Goal: Task Accomplishment & Management: Manage account settings

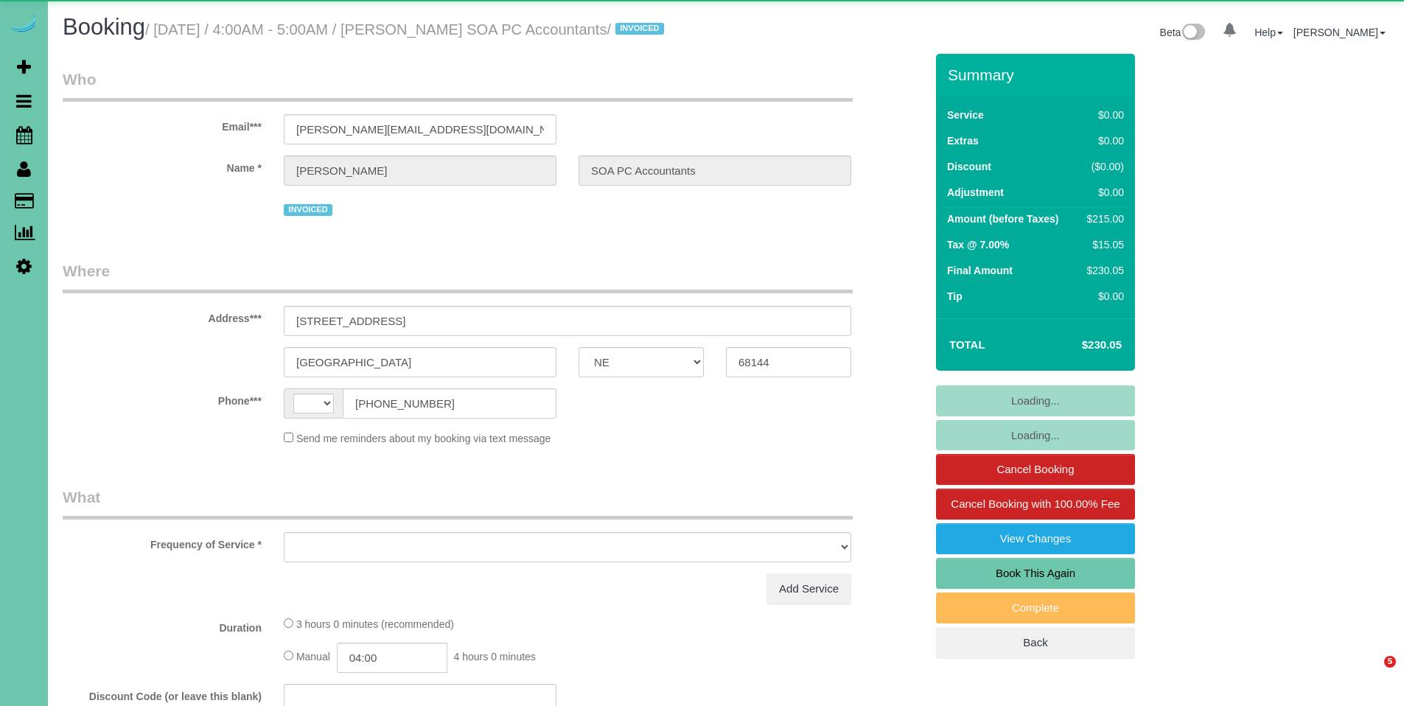
select select "NE"
select select "string:[GEOGRAPHIC_DATA]"
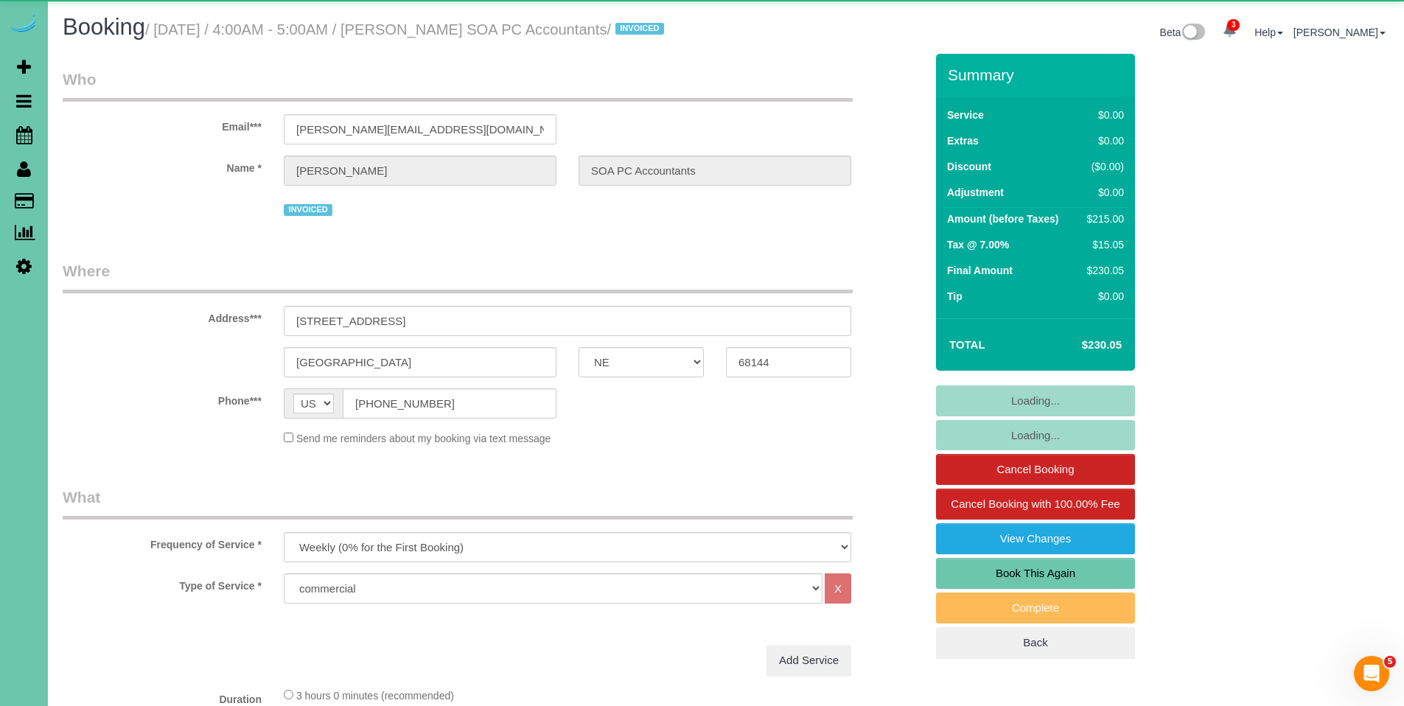
select select "object:894"
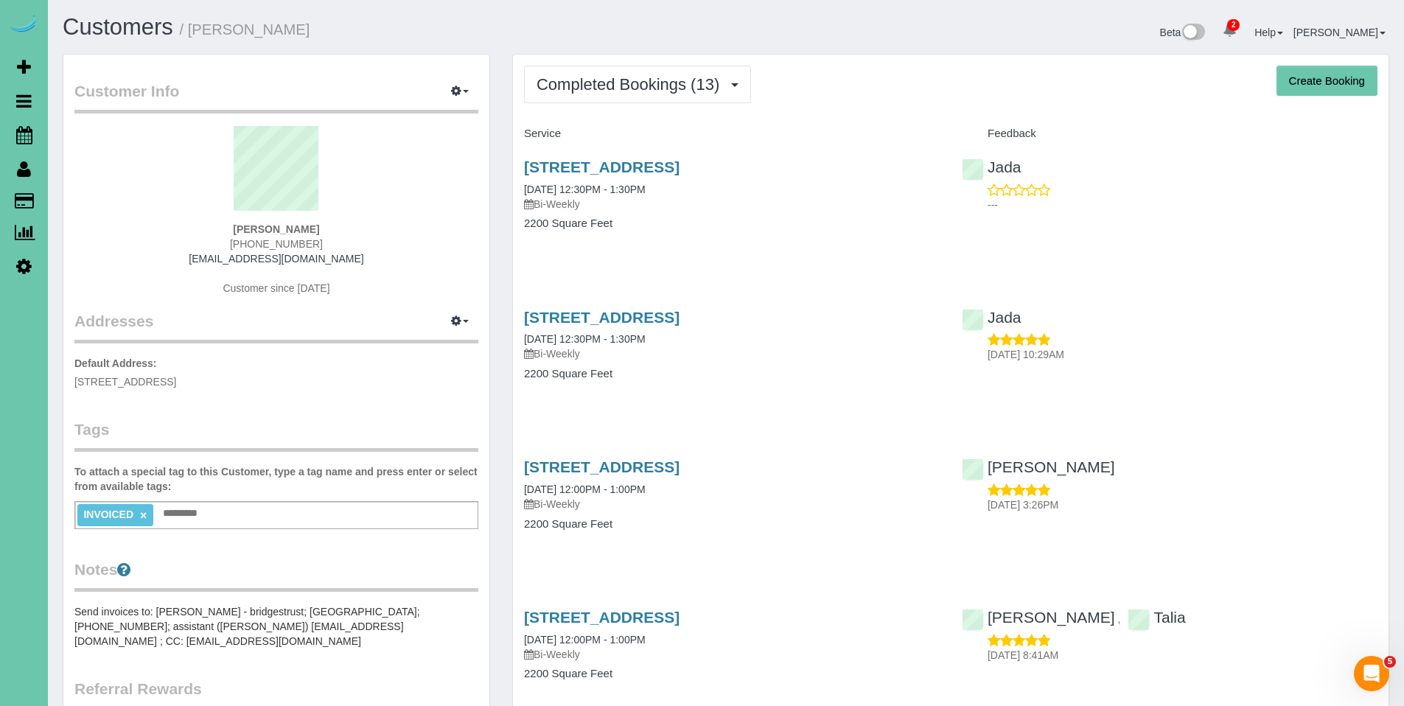
click at [680, 169] on link "9707 Nottingham Drive, Omaha, NE 68114" at bounding box center [602, 166] width 156 height 17
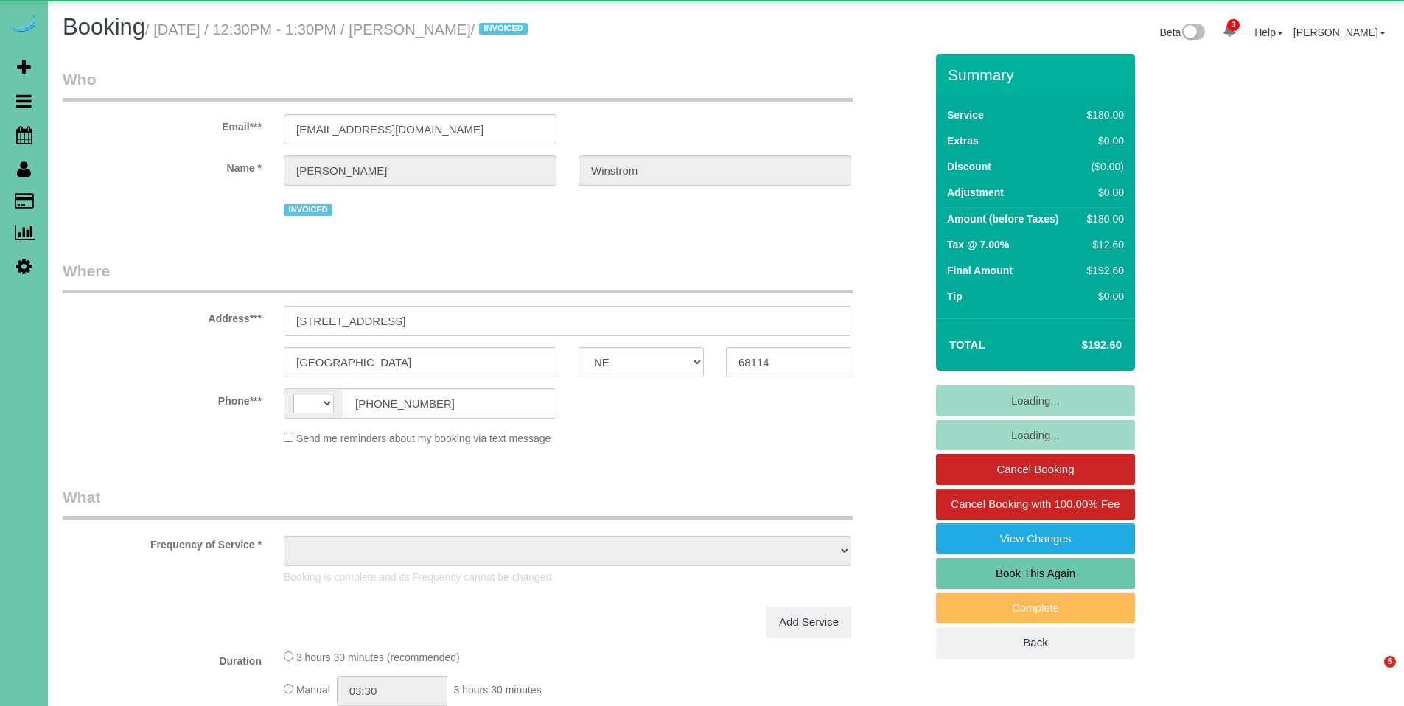
select select "NE"
select select "string:[GEOGRAPHIC_DATA]"
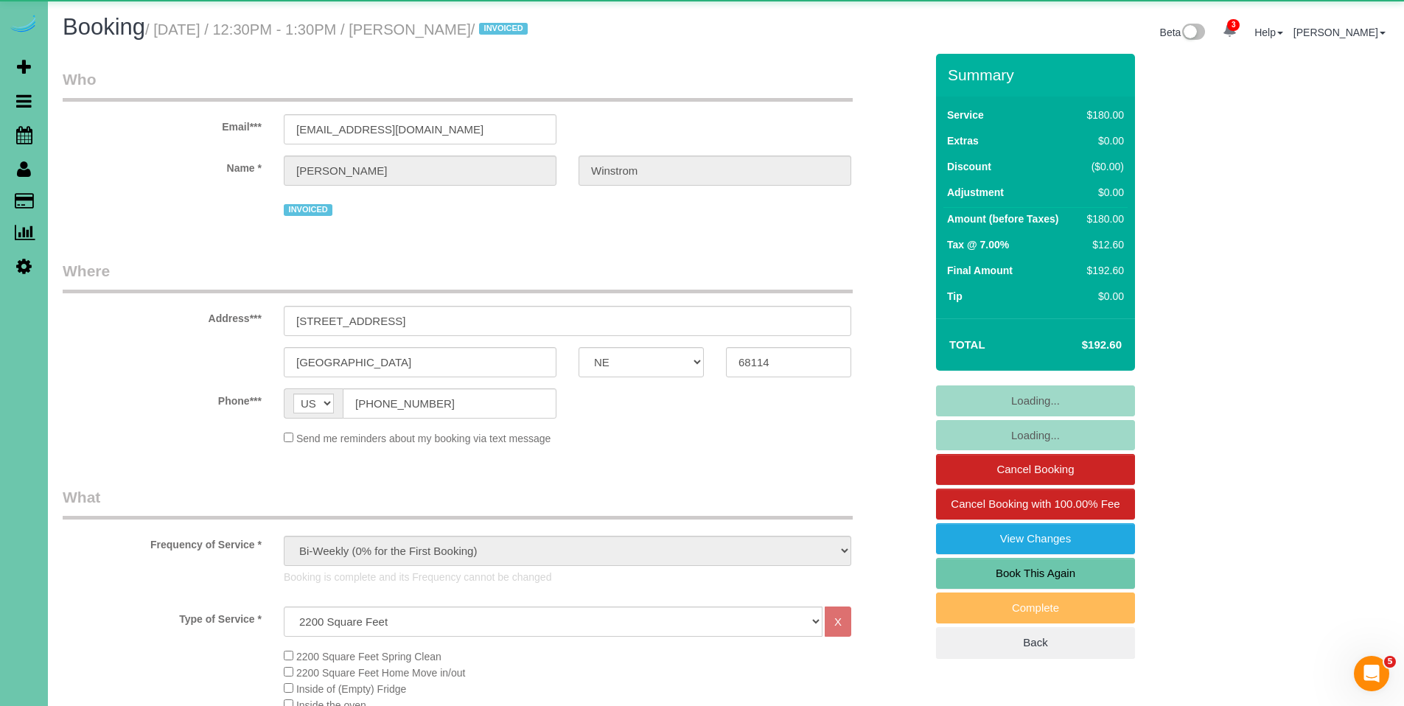
select select "object:875"
select select "number:35"
select select "number:41"
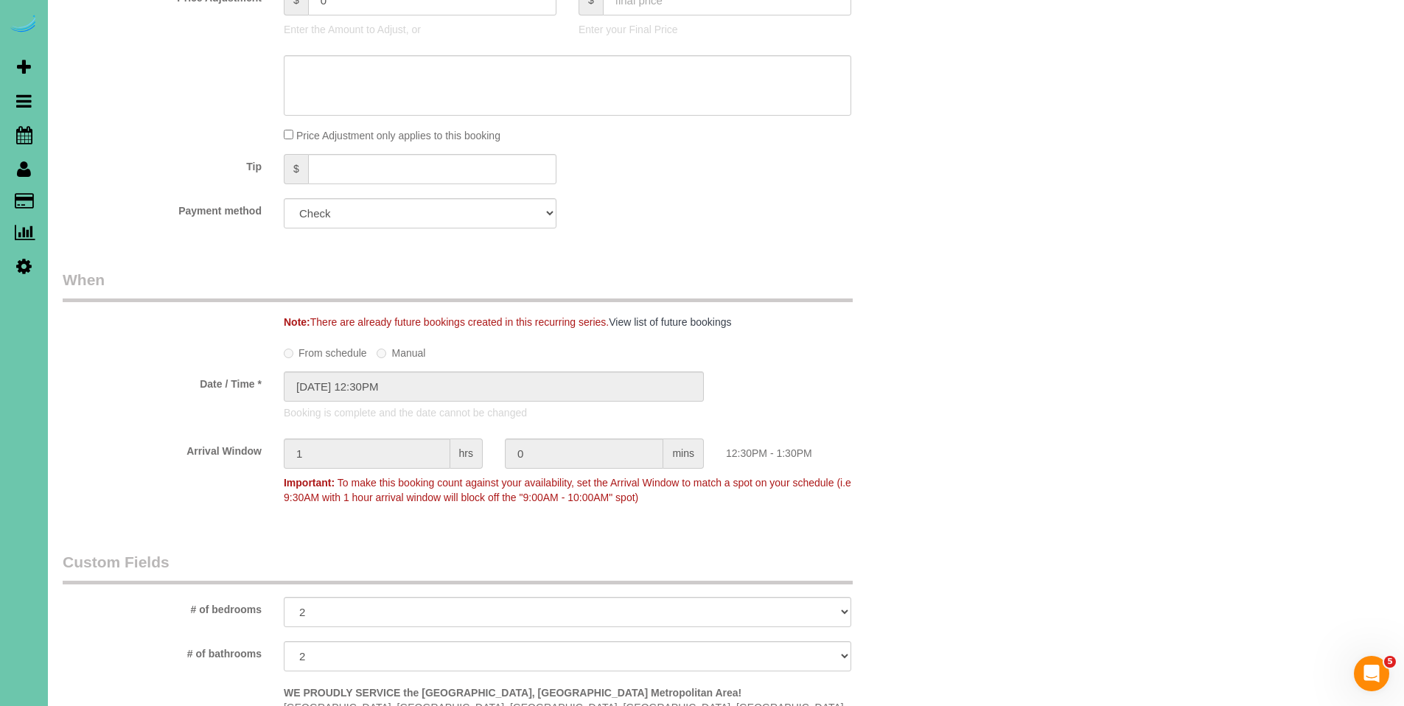
scroll to position [908, 0]
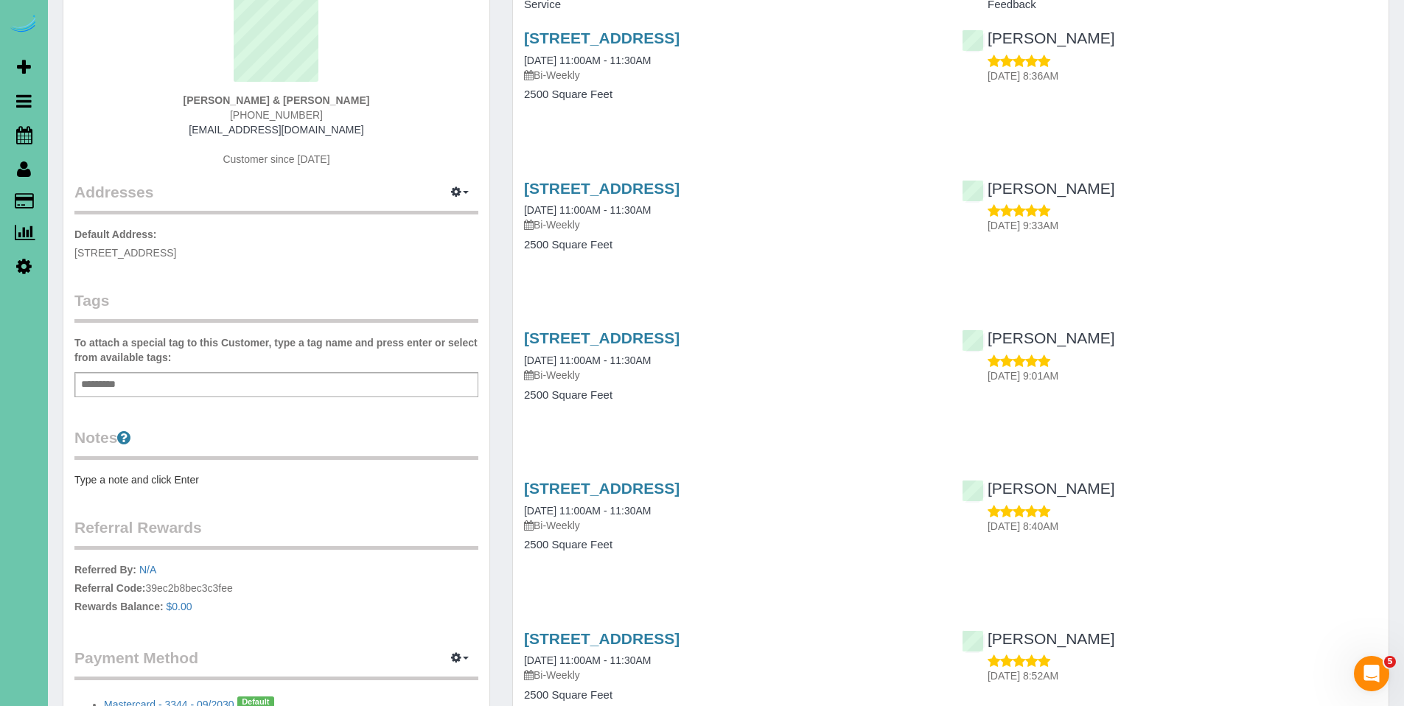
scroll to position [18, 0]
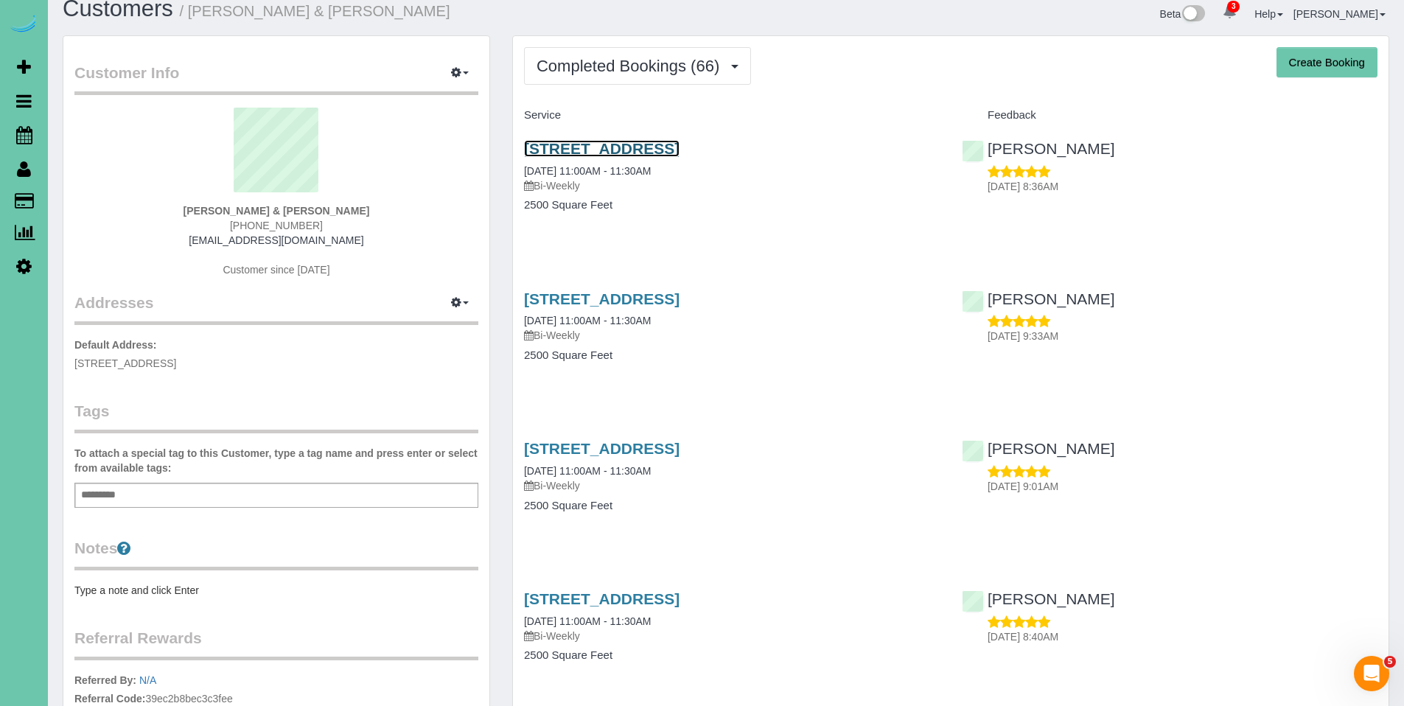
click at [660, 146] on link "7265 N 155th St, Bennington, NE 68007" at bounding box center [602, 148] width 156 height 17
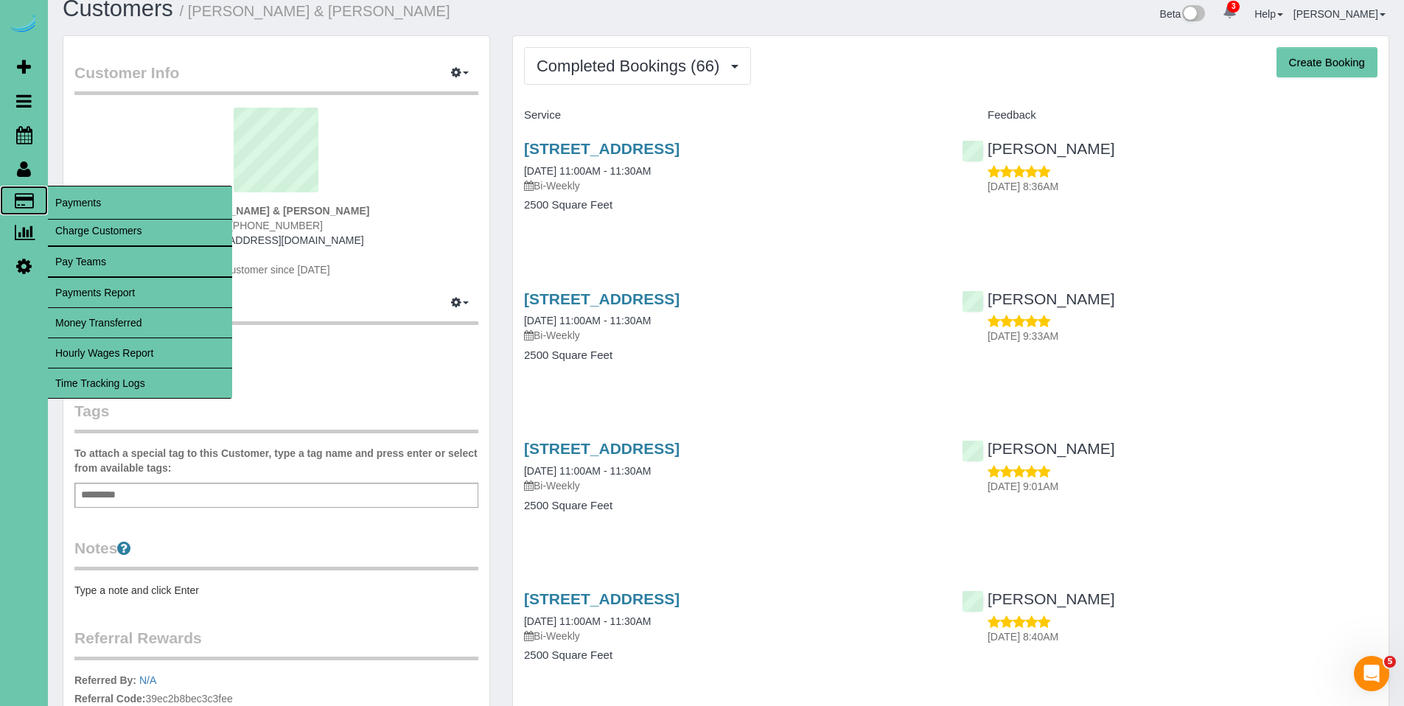
click at [66, 208] on span "Payments" at bounding box center [140, 203] width 184 height 34
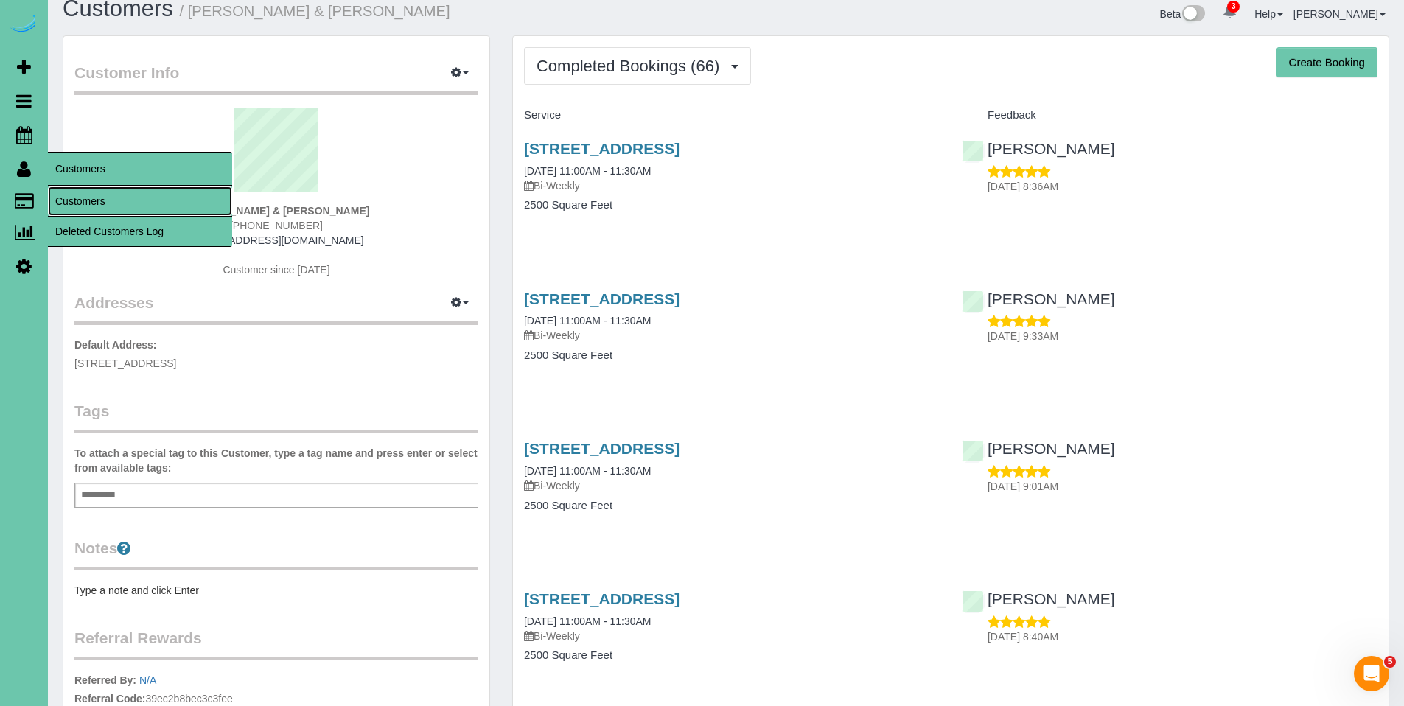
click at [75, 195] on link "Customers" at bounding box center [140, 200] width 184 height 29
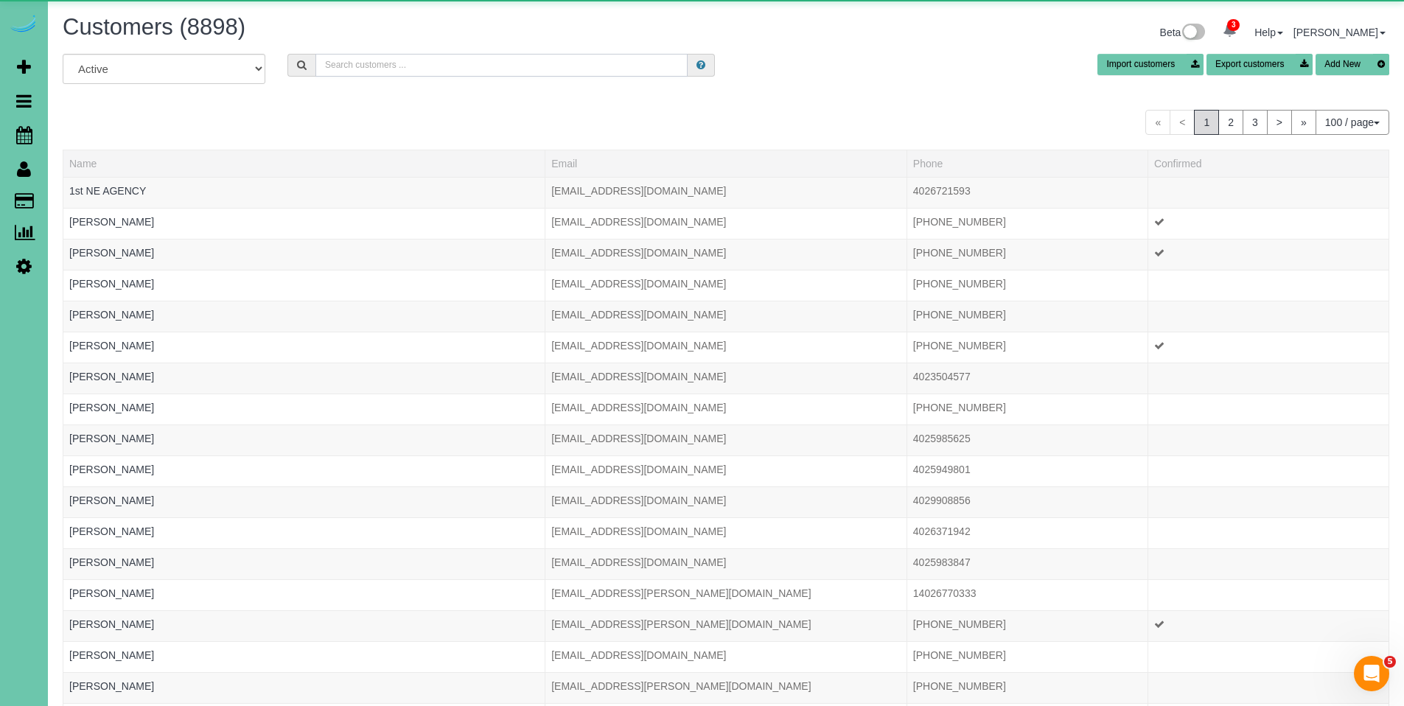
click at [370, 56] on input "text" at bounding box center [501, 65] width 372 height 23
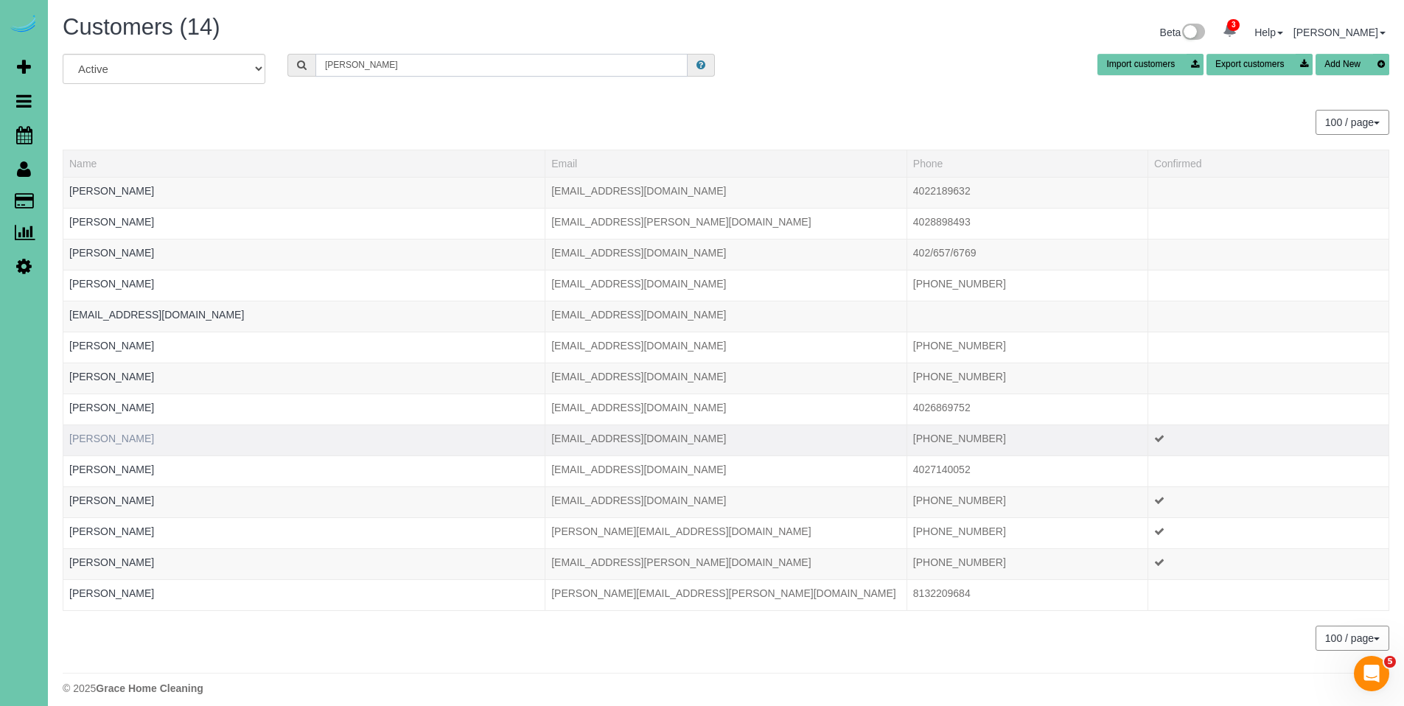
type input "robb"
click at [111, 435] on link "Robb Vacek" at bounding box center [111, 439] width 85 height 12
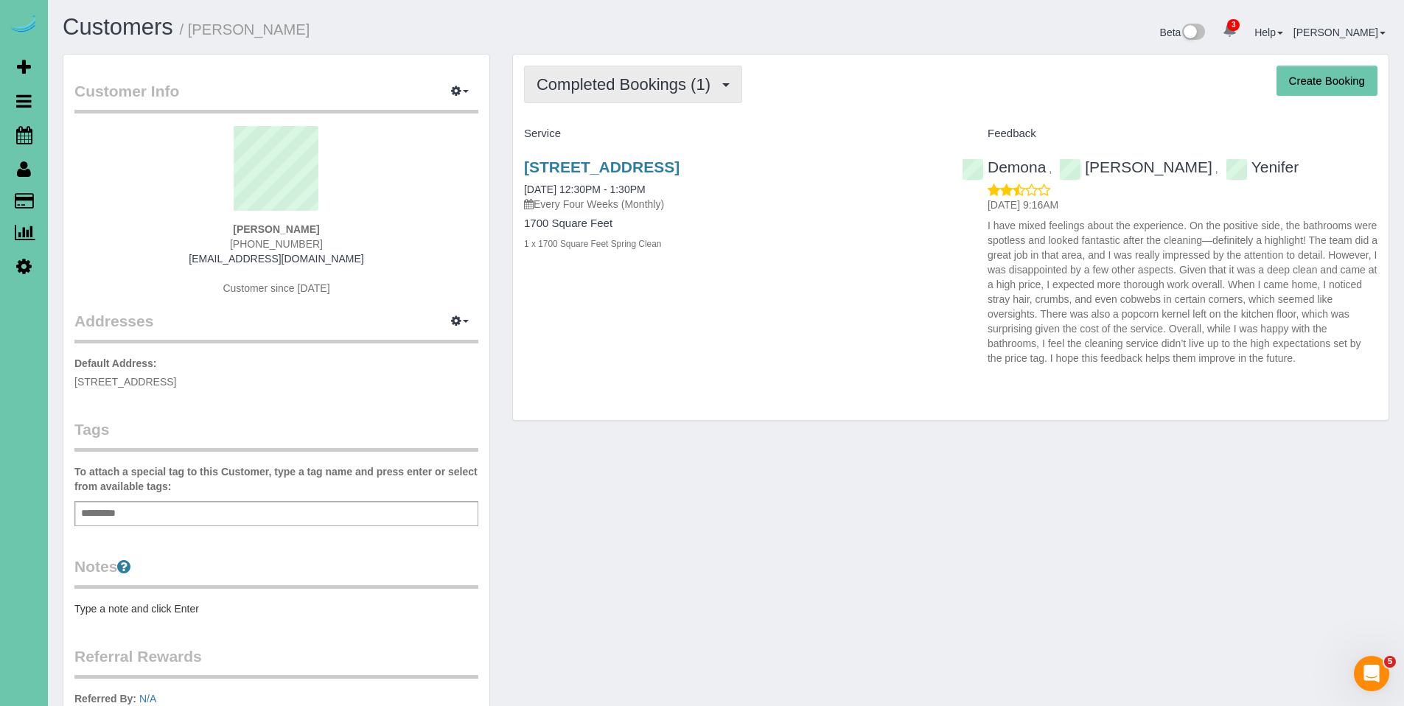
click at [644, 77] on span "Completed Bookings (1)" at bounding box center [627, 84] width 181 height 18
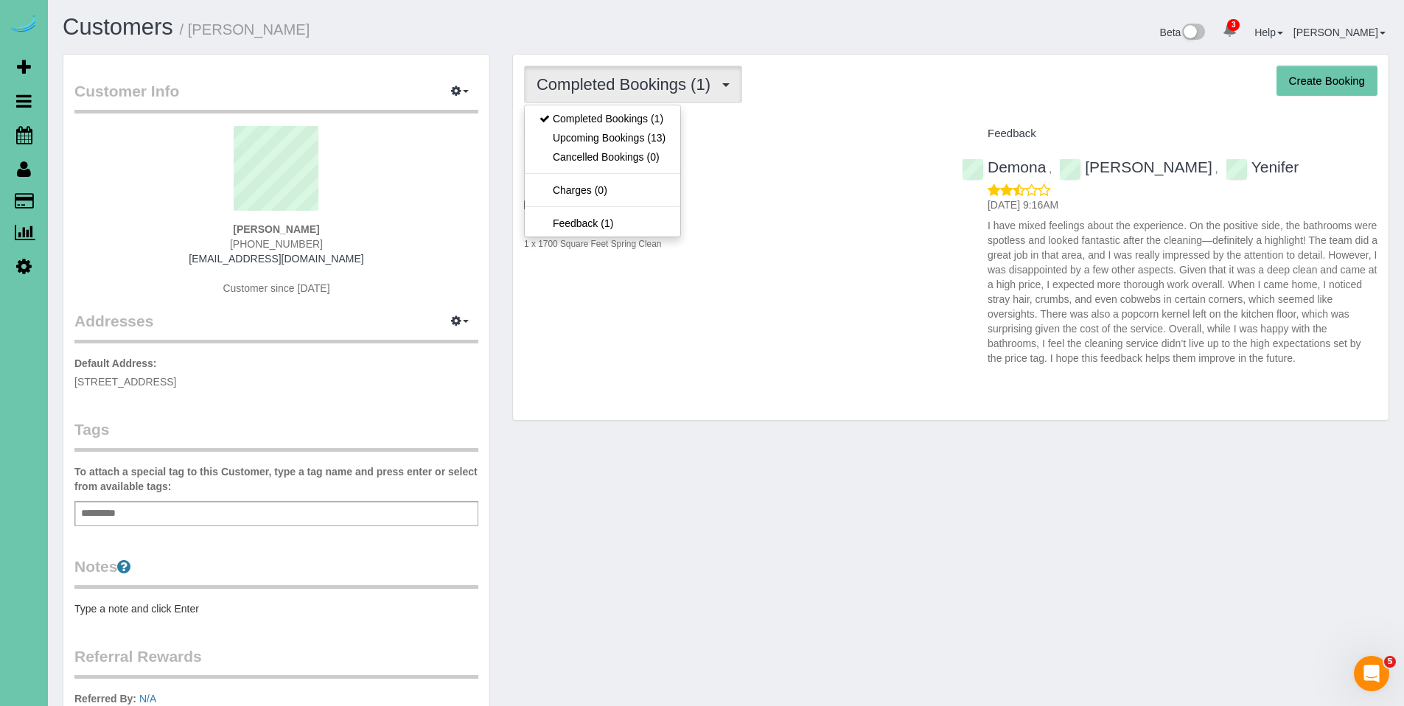
click at [800, 114] on div "Completed Bookings (1) Completed Bookings (1) Upcoming Bookings (13) Cancelled …" at bounding box center [951, 238] width 876 height 366
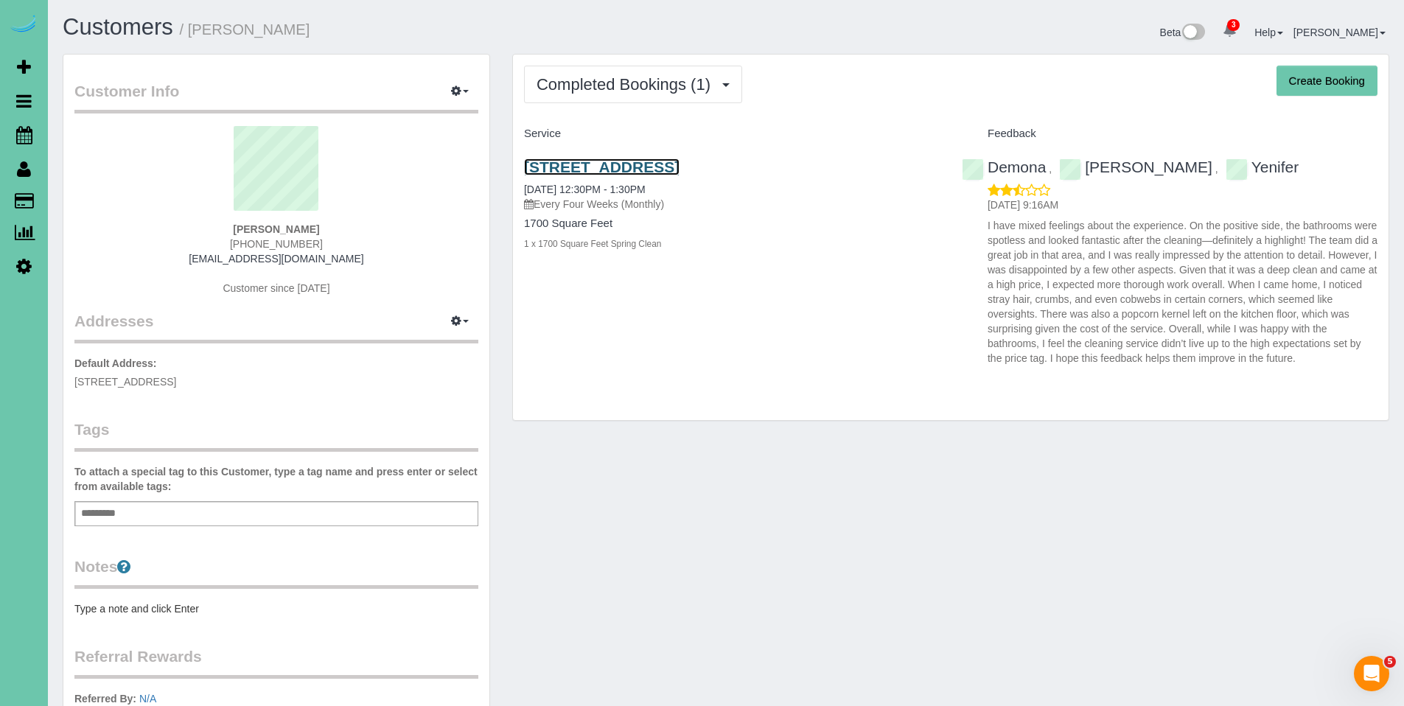
click at [591, 165] on link "3125 S 80th St, Omaha, NE 68124" at bounding box center [602, 166] width 156 height 17
drag, startPoint x: 804, startPoint y: 164, endPoint x: 520, endPoint y: 163, distance: 284.5
click at [520, 163] on div "3125 S 80th St, Omaha, NE 68124 10/02/2025 12:30PM - 1:30PM Every Four Weeks (M…" at bounding box center [732, 213] width 438 height 134
click at [692, 393] on div "Completed Bookings (1) Completed Bookings (1) Upcoming Bookings (13) Cancelled …" at bounding box center [951, 238] width 876 height 366
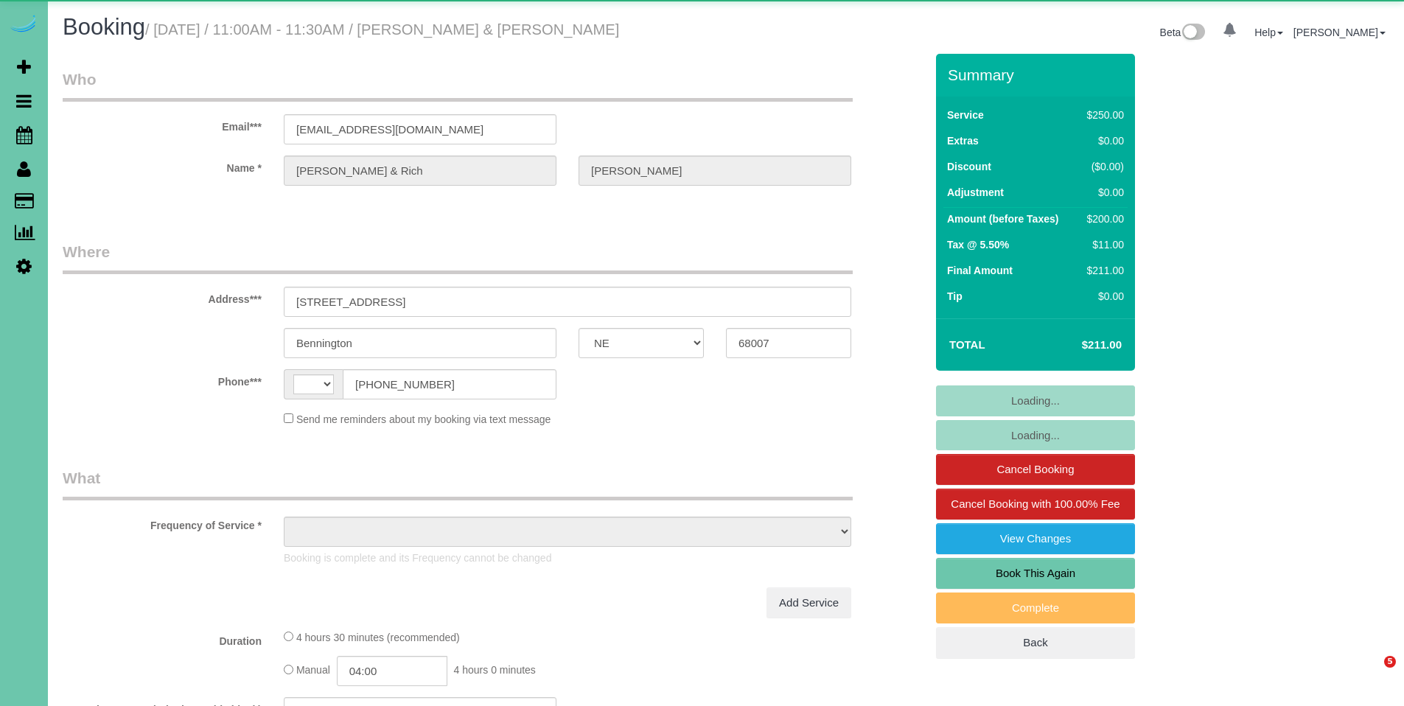
select select "NE"
select select "string:US"
select select "object:672"
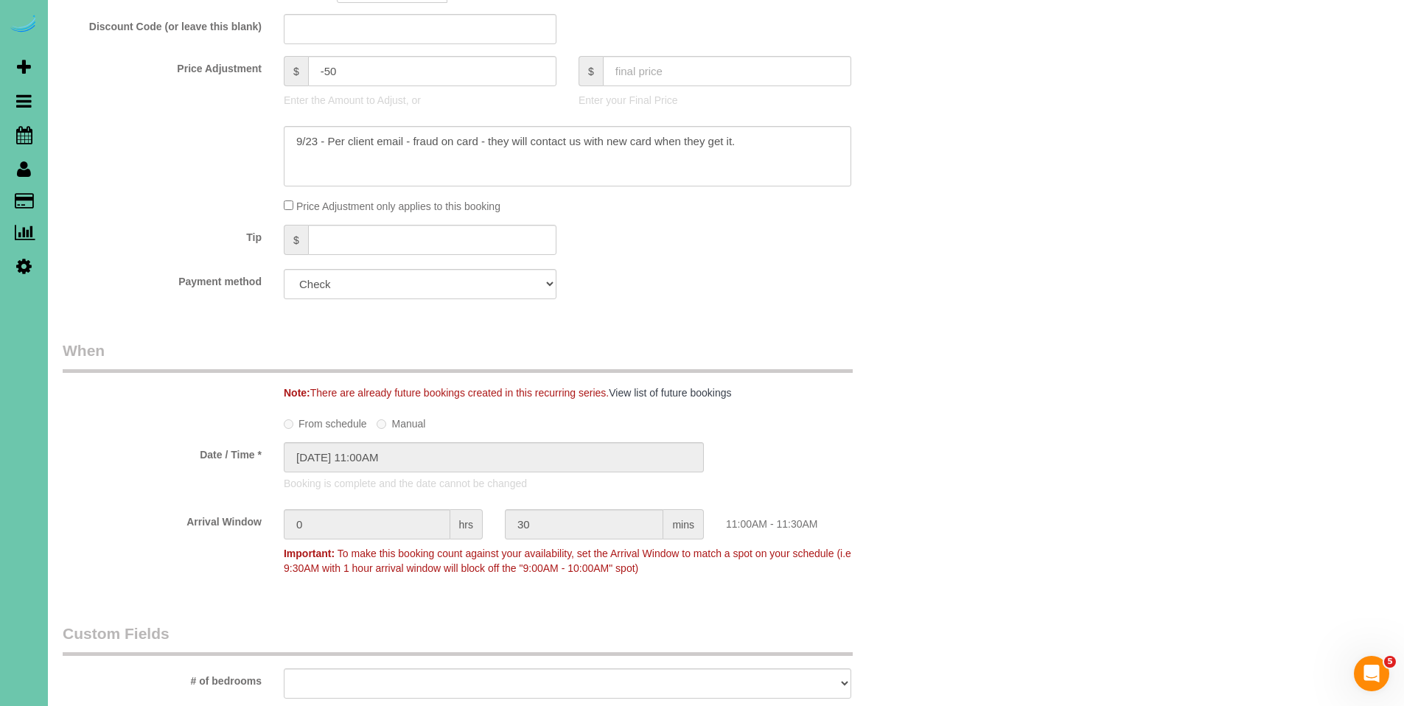
scroll to position [831, 0]
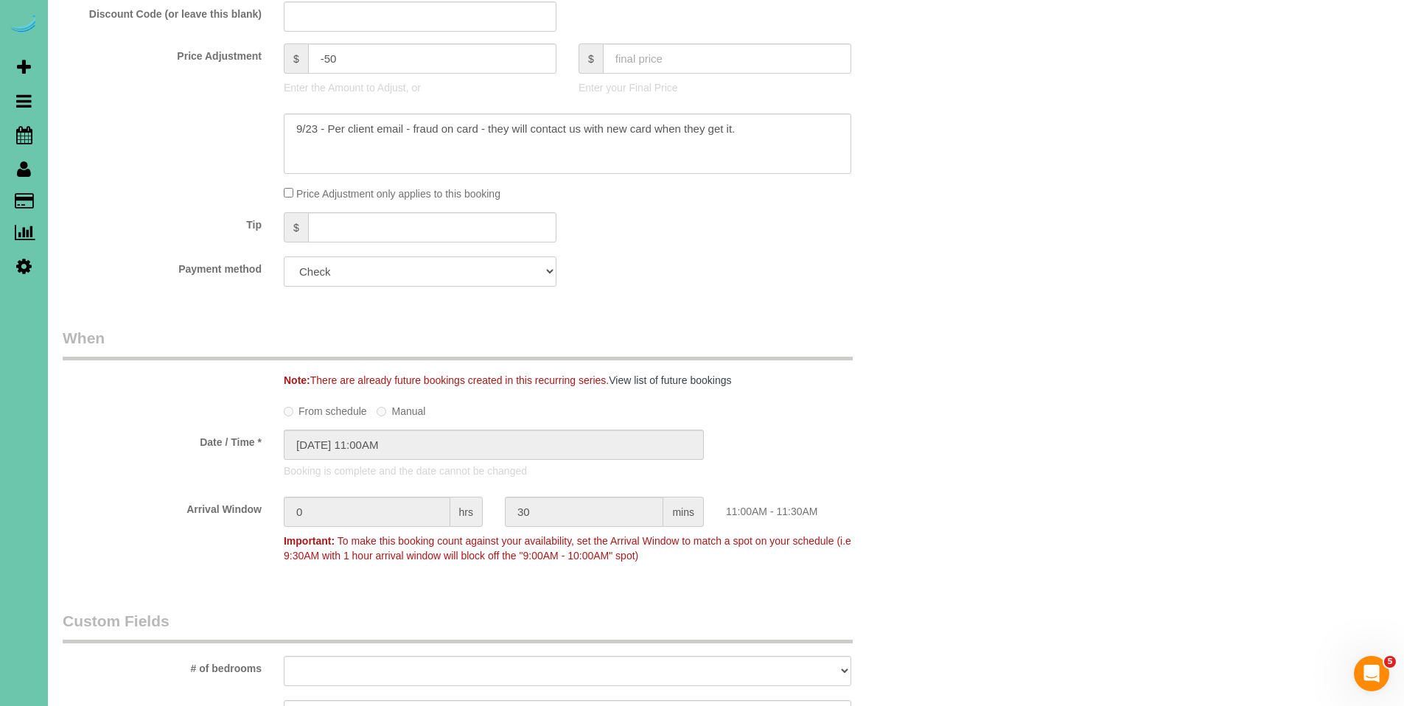
click at [419, 281] on select "Mastercard - 3344 - 09/2030 (Default) Add Credit Card ─────────────── Cash Chec…" at bounding box center [420, 272] width 273 height 30
select select "string:fspay-20733174-c4e0-4996-b01b-eeda72b316af"
click at [284, 257] on select "Mastercard - 3344 - 09/2030 (Default) Add Credit Card ─────────────── Cash Chec…" at bounding box center [420, 272] width 273 height 30
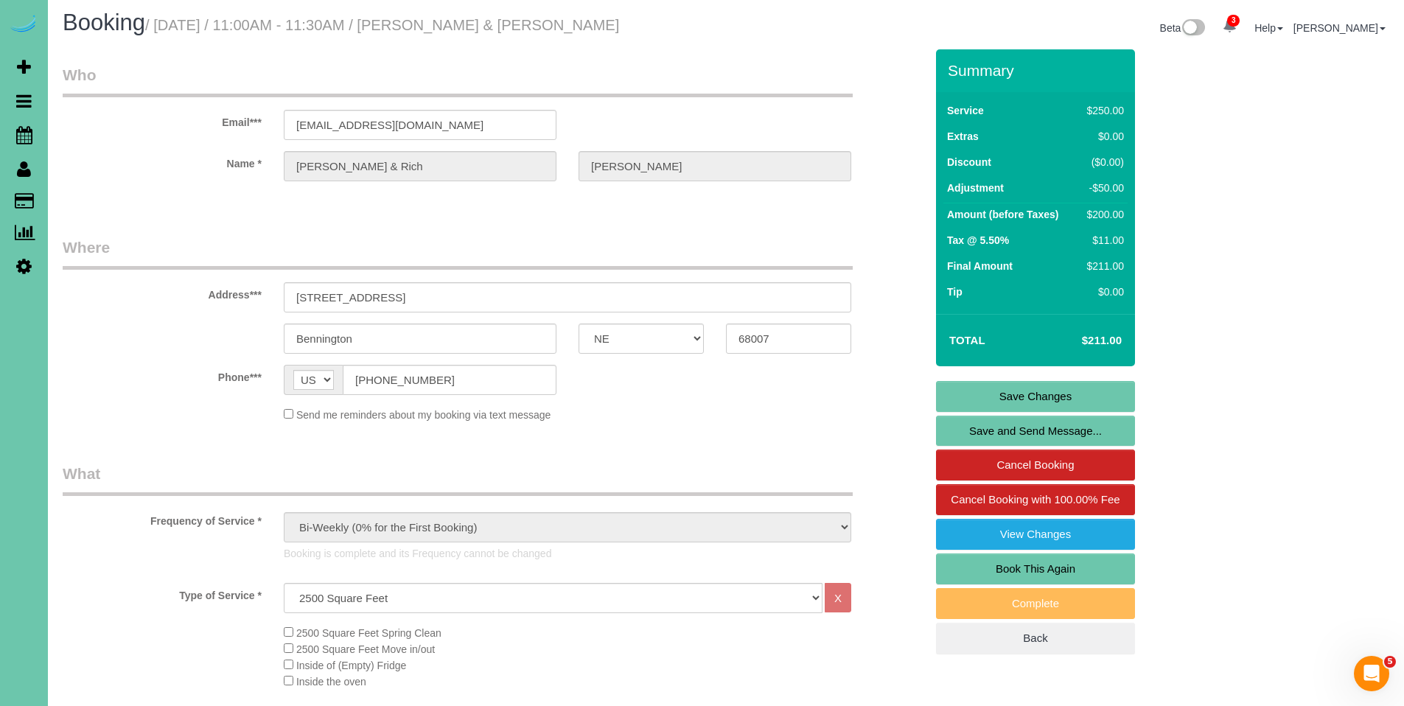
scroll to position [0, 0]
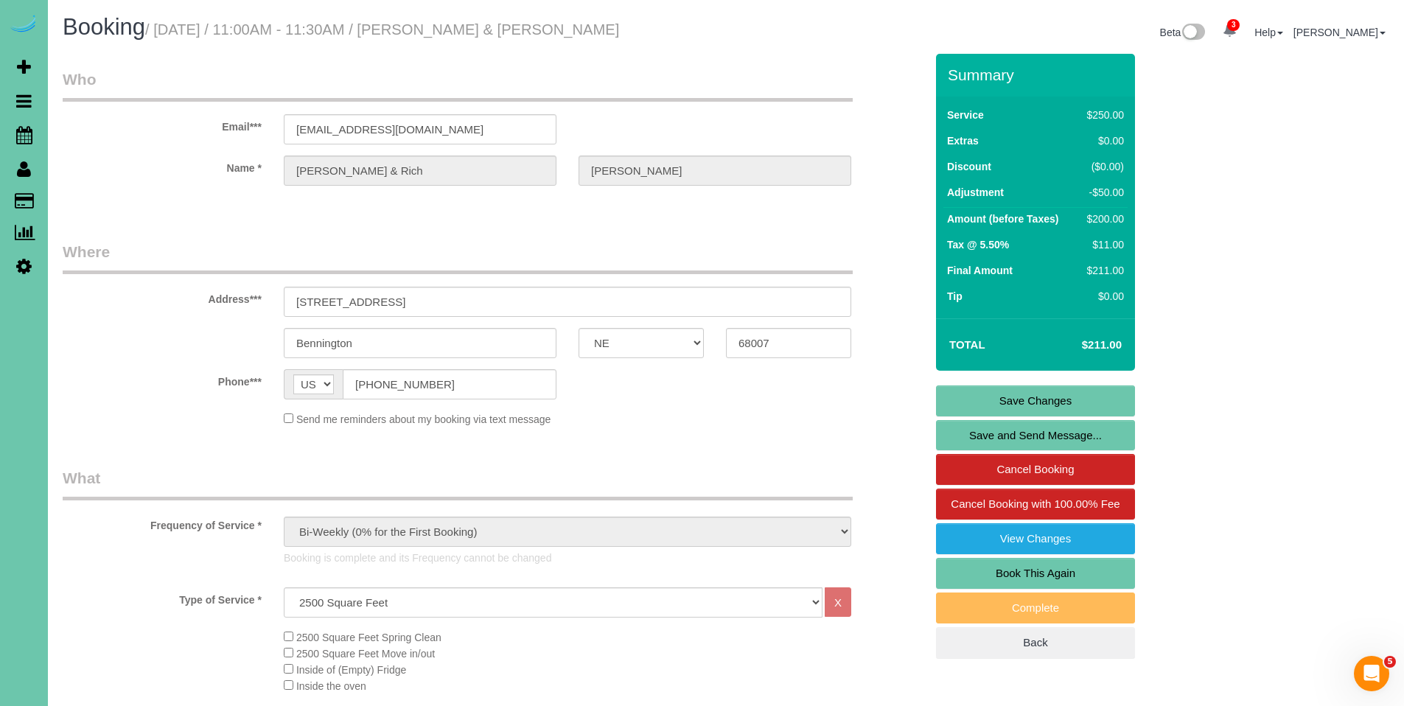
click at [1061, 392] on link "Save Changes" at bounding box center [1035, 401] width 199 height 31
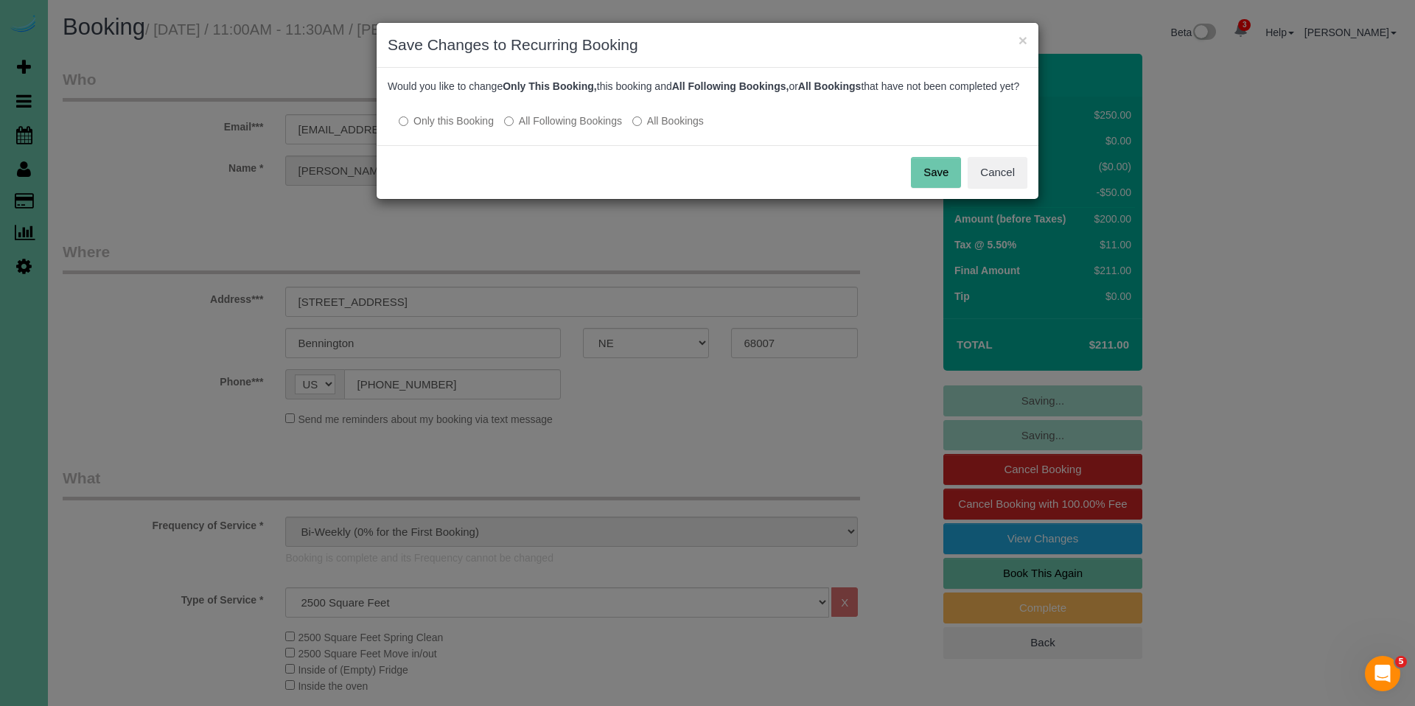
click at [562, 128] on label "All Following Bookings" at bounding box center [563, 121] width 118 height 15
click at [933, 188] on button "Save" at bounding box center [936, 172] width 50 height 31
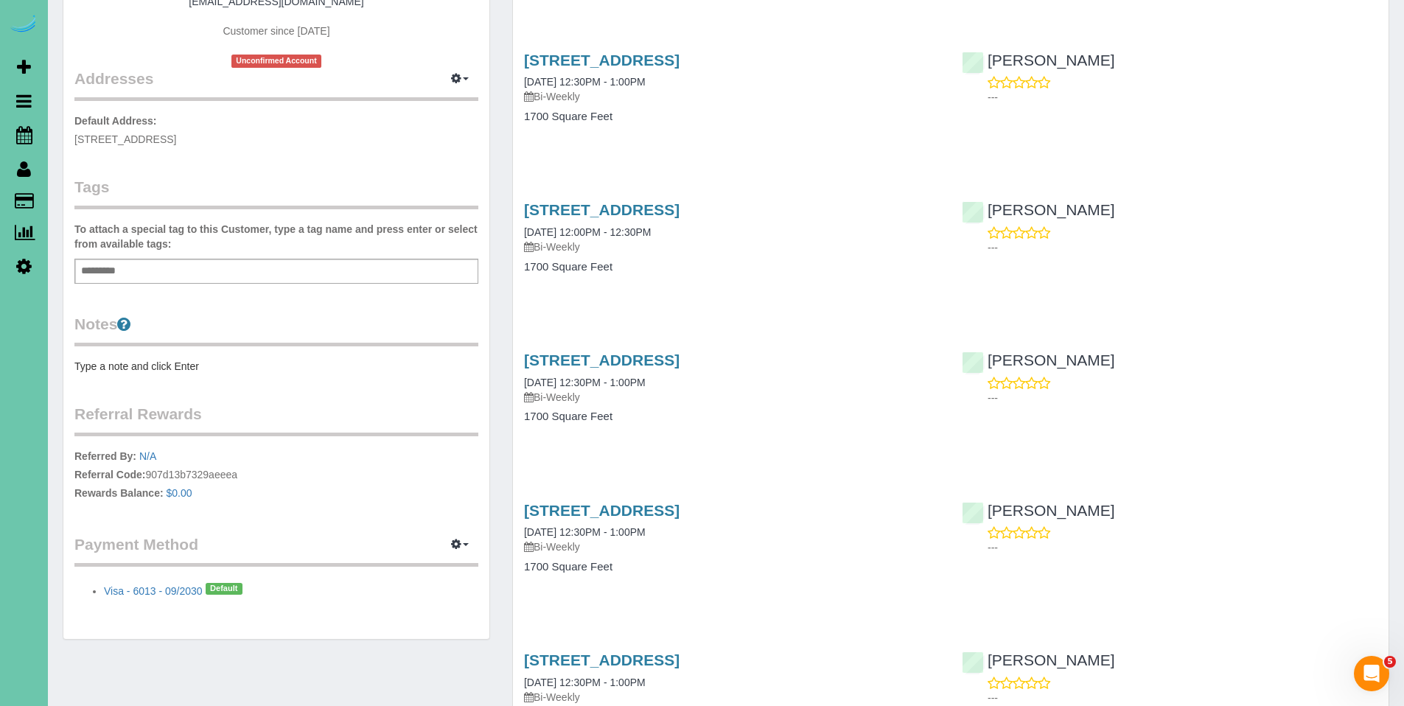
scroll to position [9, 0]
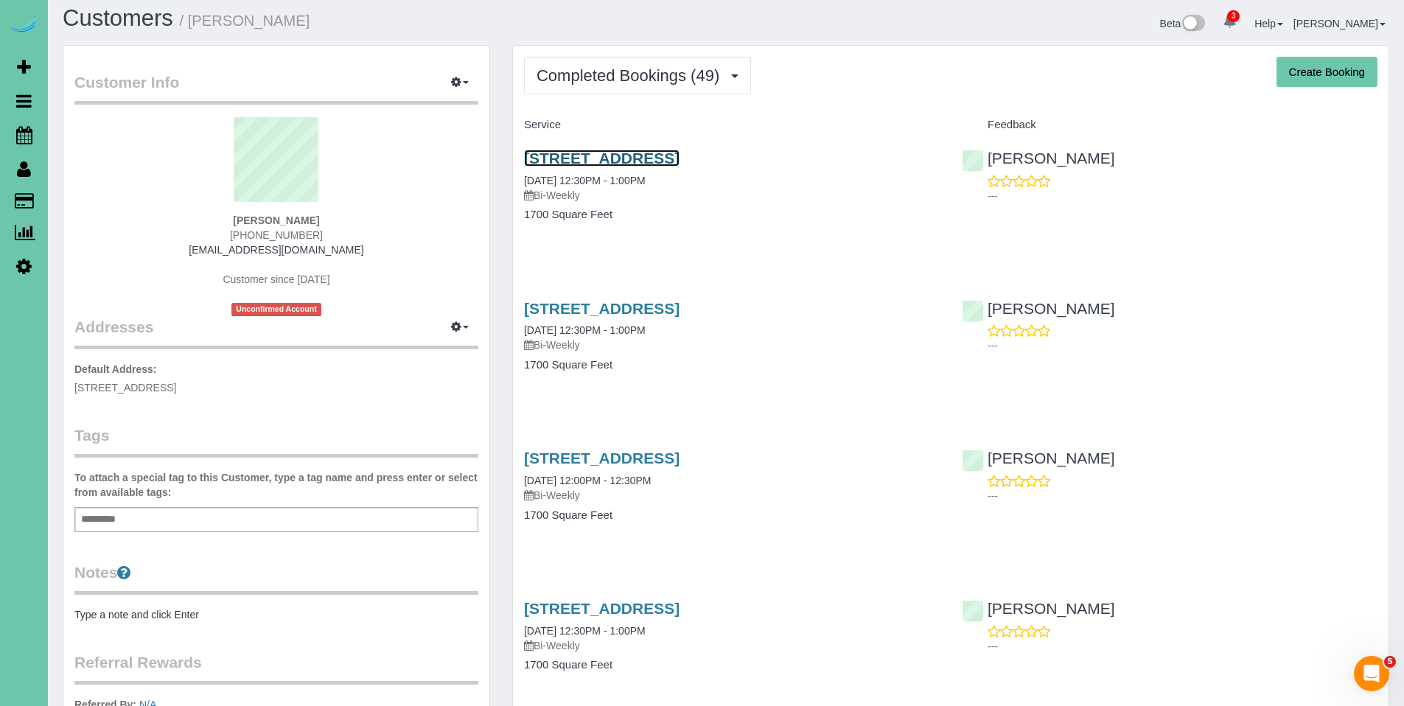
click at [611, 158] on link "[STREET_ADDRESS]" at bounding box center [602, 158] width 156 height 17
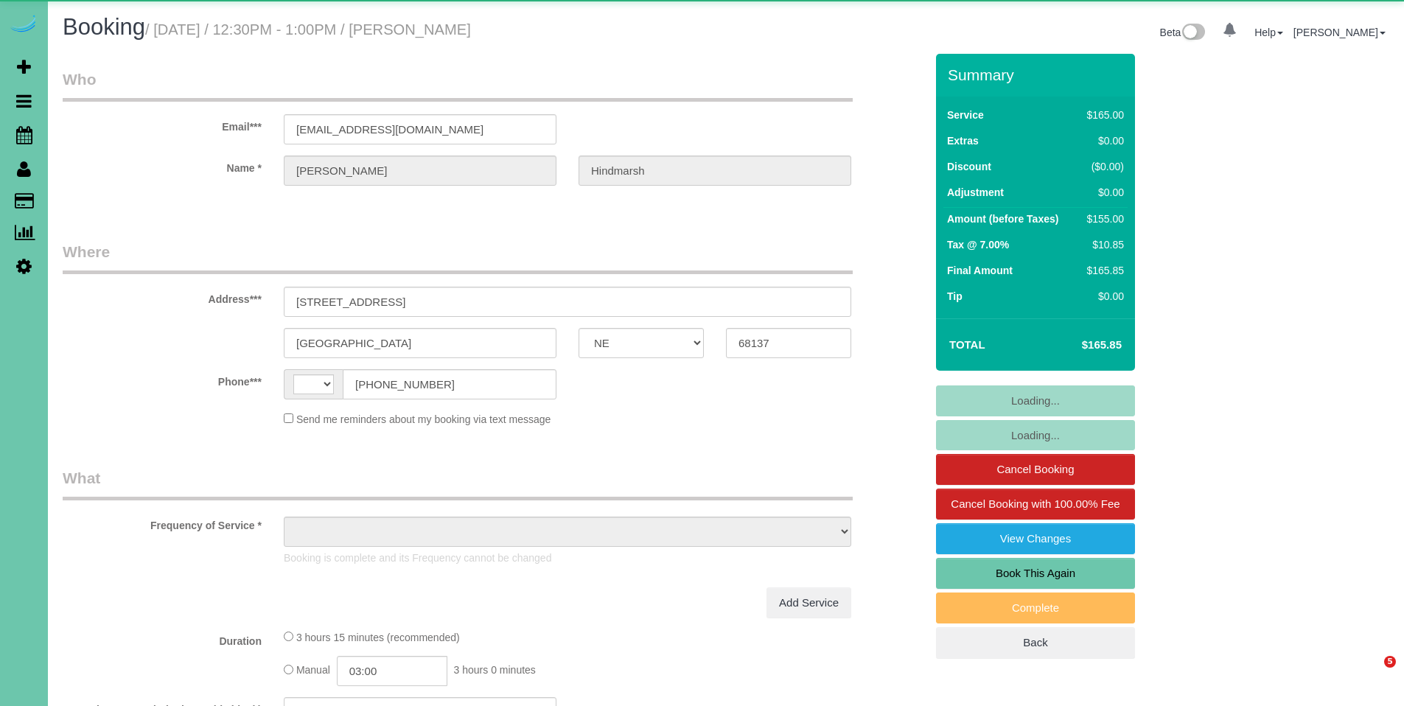
select select "NE"
select select "string:[GEOGRAPHIC_DATA]"
select select "number:36"
select select "number:42"
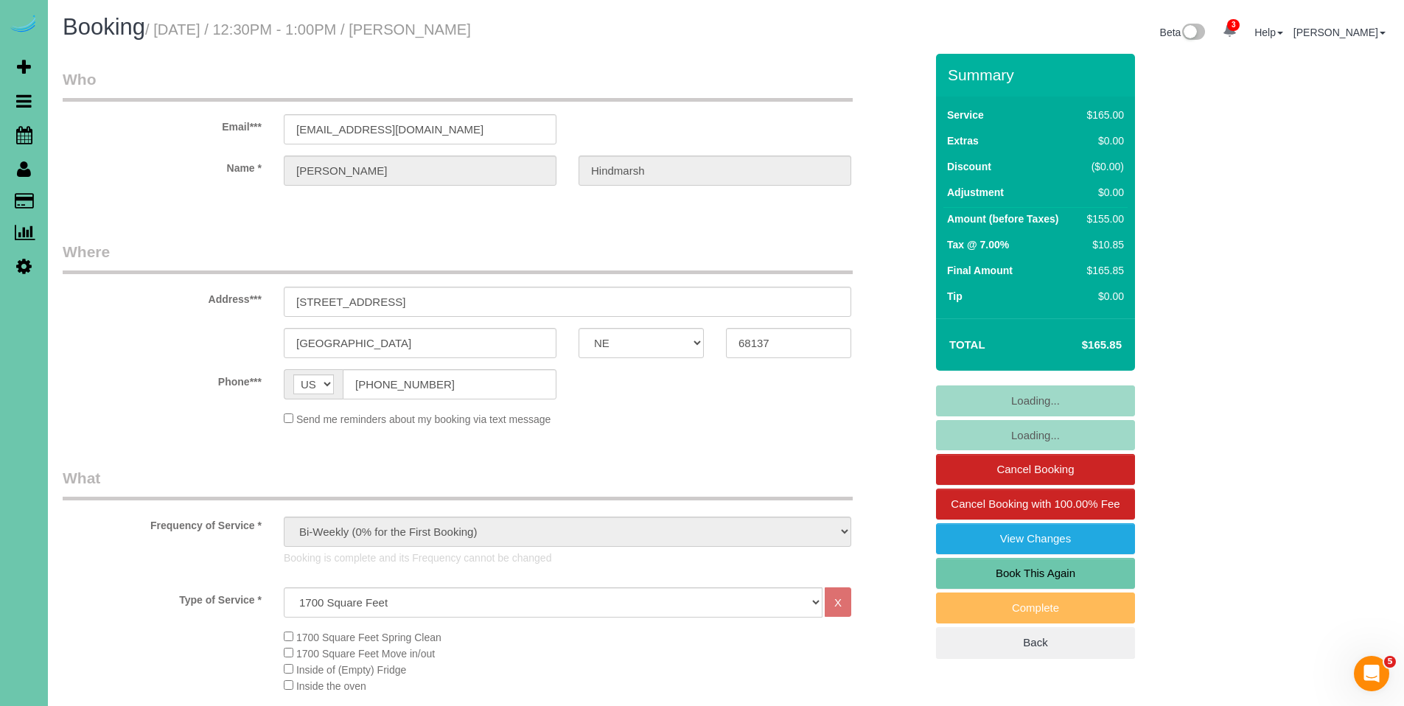
select select "object:923"
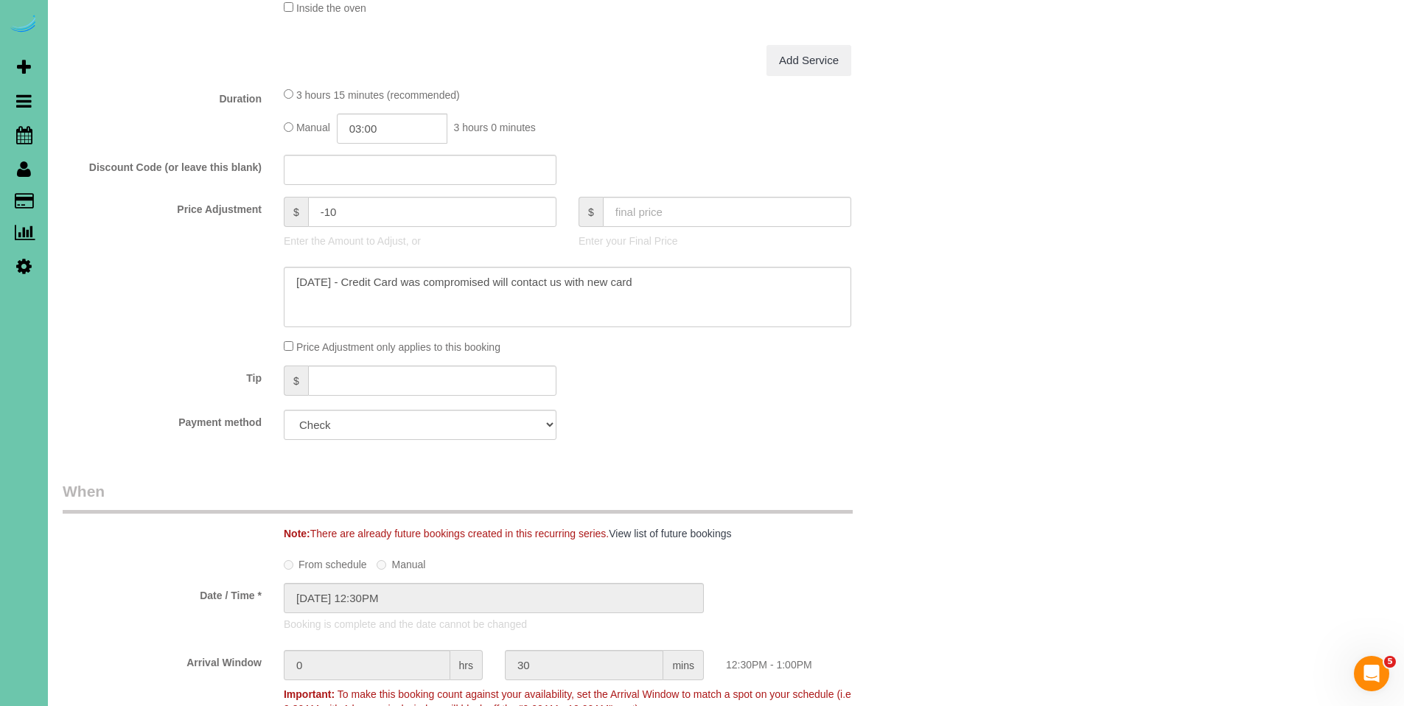
scroll to position [697, 0]
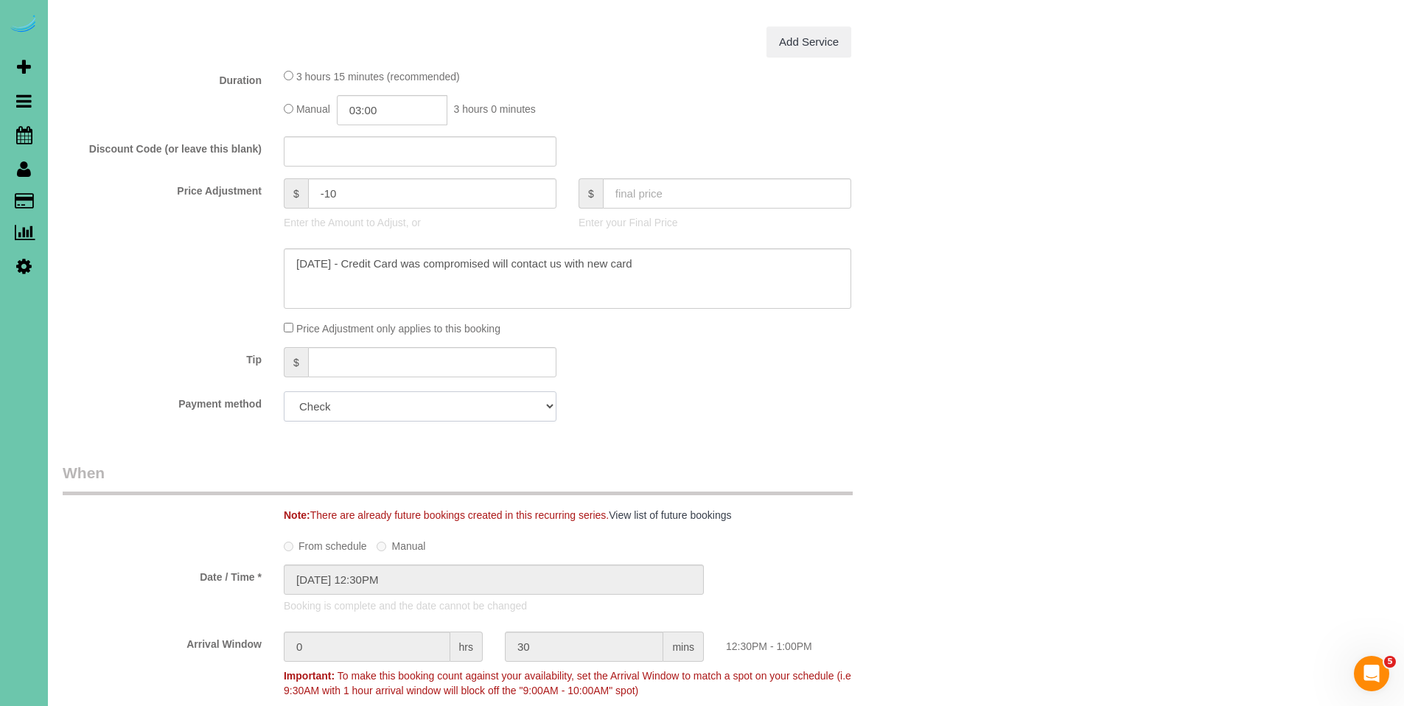
click at [369, 411] on select "Visa - 6013 - 09/2030 (Default) Add Credit Card ─────────────── Cash Check Payp…" at bounding box center [420, 406] width 273 height 30
select select "string:fspay-14deeef3-4b93-4ecc-85b1-fdadb77cce74"
click at [284, 391] on select "Visa - 6013 - 09/2030 (Default) Add Credit Card ─────────────── Cash Check Payp…" at bounding box center [420, 406] width 273 height 30
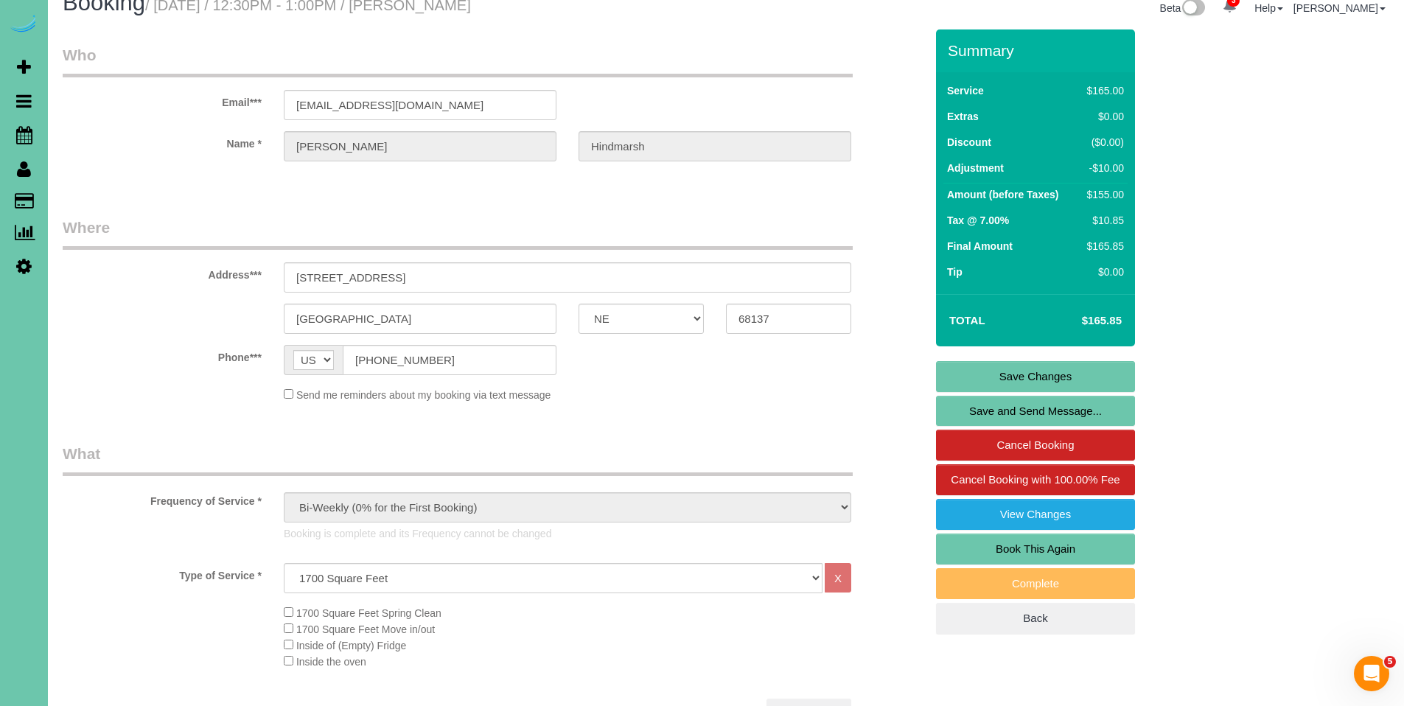
scroll to position [0, 0]
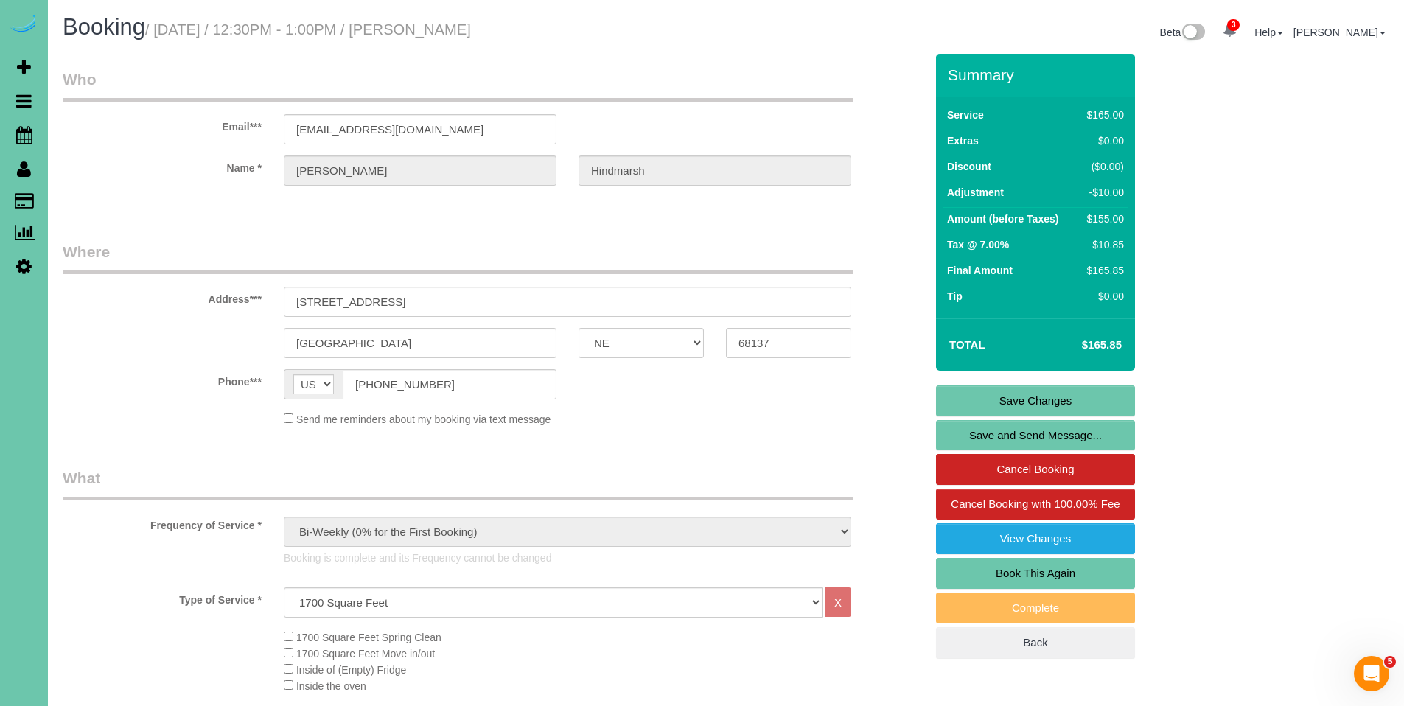
click at [1047, 400] on link "Save Changes" at bounding box center [1035, 401] width 199 height 31
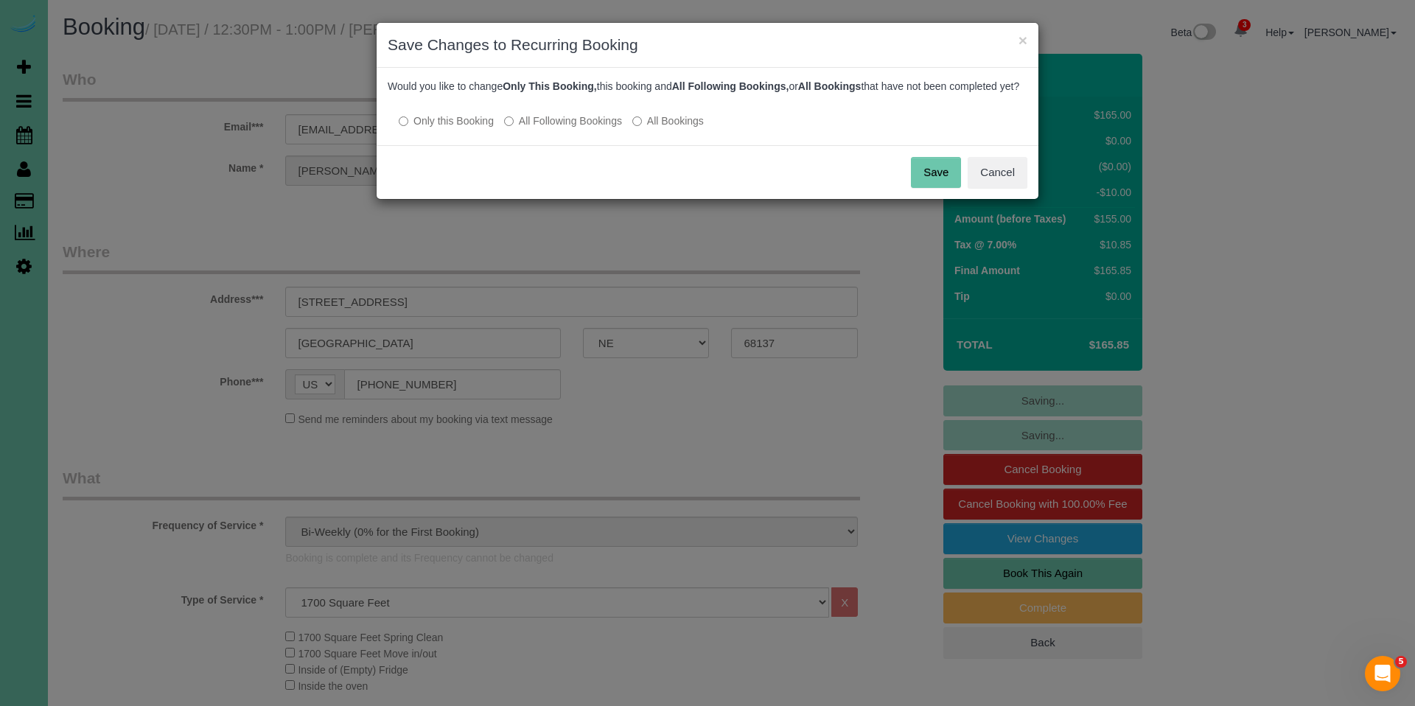
click at [527, 128] on label "All Following Bookings" at bounding box center [563, 121] width 118 height 15
click at [941, 186] on button "Save" at bounding box center [936, 172] width 50 height 31
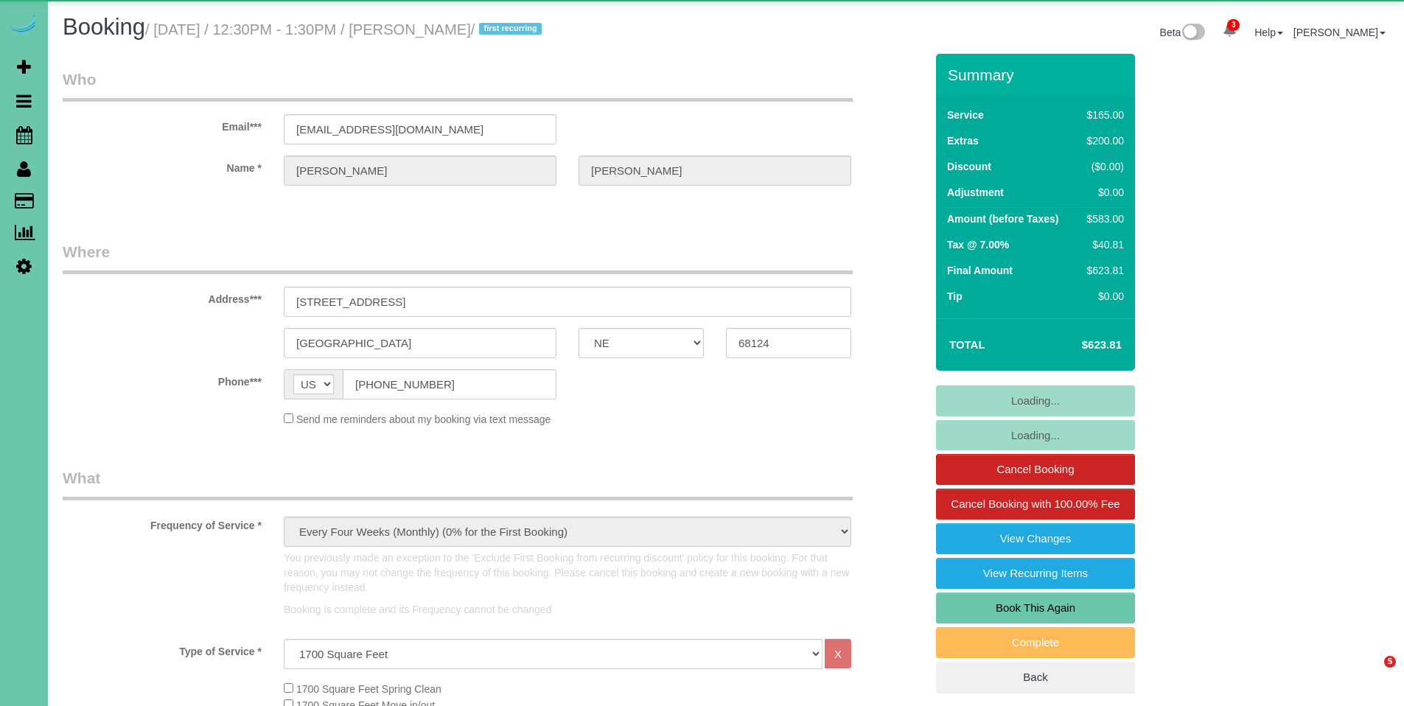
select select "NE"
select select "string:check"
select select "object:704"
